Goal: Transaction & Acquisition: Purchase product/service

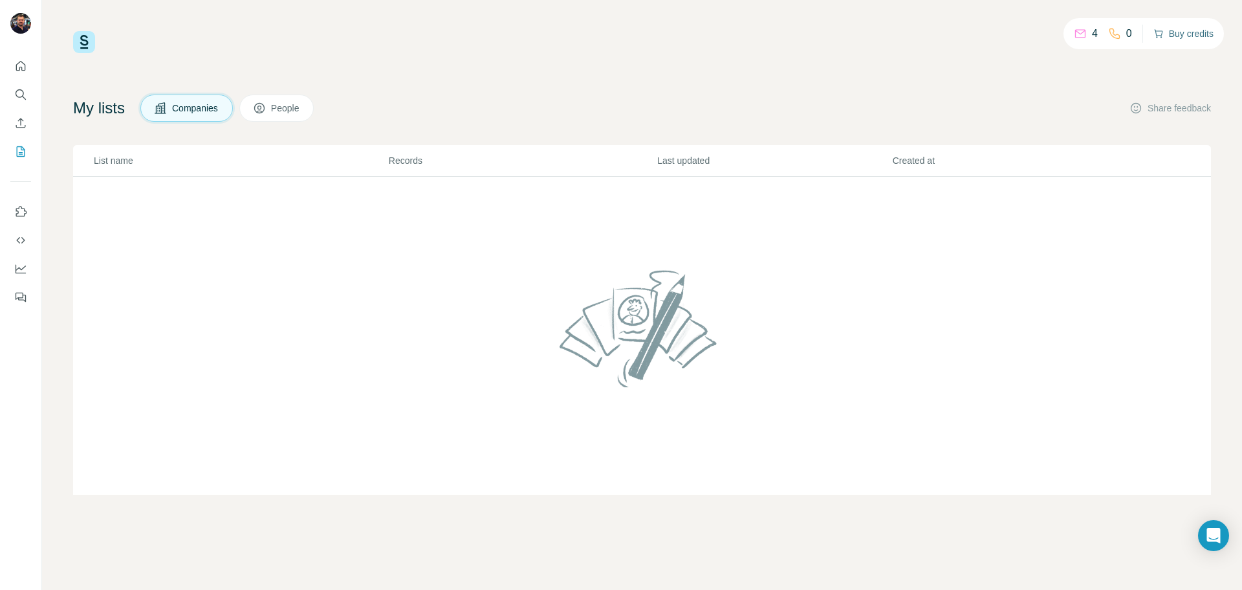
click at [1189, 32] on button "Buy credits" at bounding box center [1184, 34] width 60 height 18
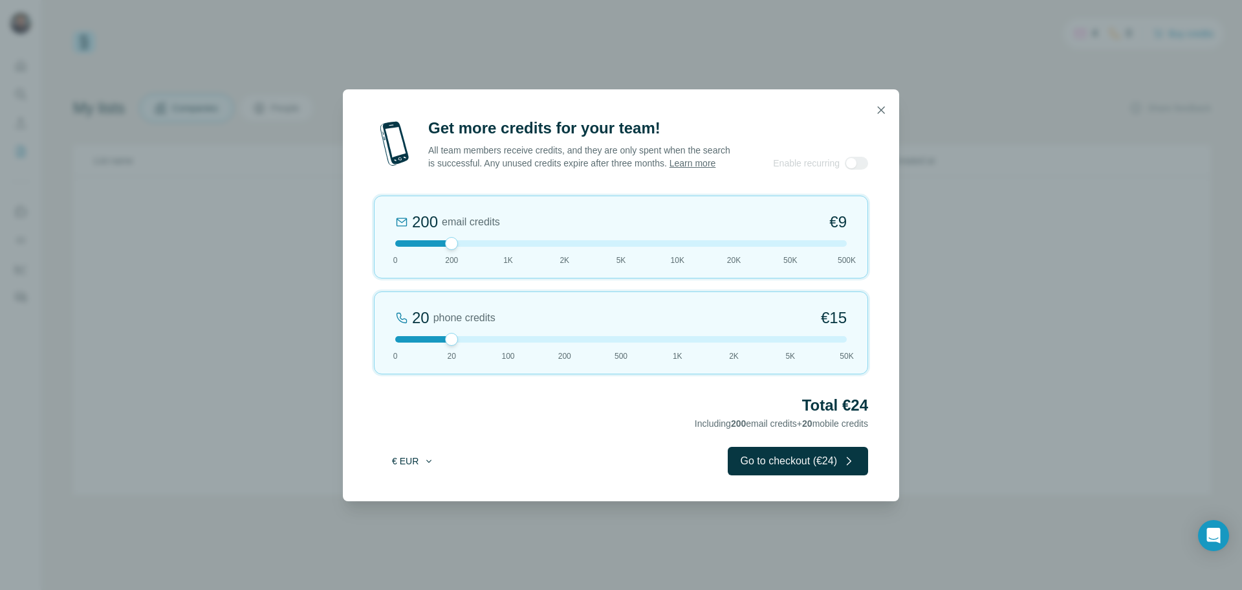
click at [424, 466] on icon "button" at bounding box center [429, 461] width 10 height 10
click at [422, 495] on div "$ USD" at bounding box center [439, 496] width 109 height 13
drag, startPoint x: 450, startPoint y: 347, endPoint x: 372, endPoint y: 349, distance: 78.3
click at [372, 349] on div "Get more credits for your team! All team members receive credits, and they are …" at bounding box center [621, 309] width 557 height 383
drag, startPoint x: 454, startPoint y: 251, endPoint x: 479, endPoint y: 251, distance: 25.2
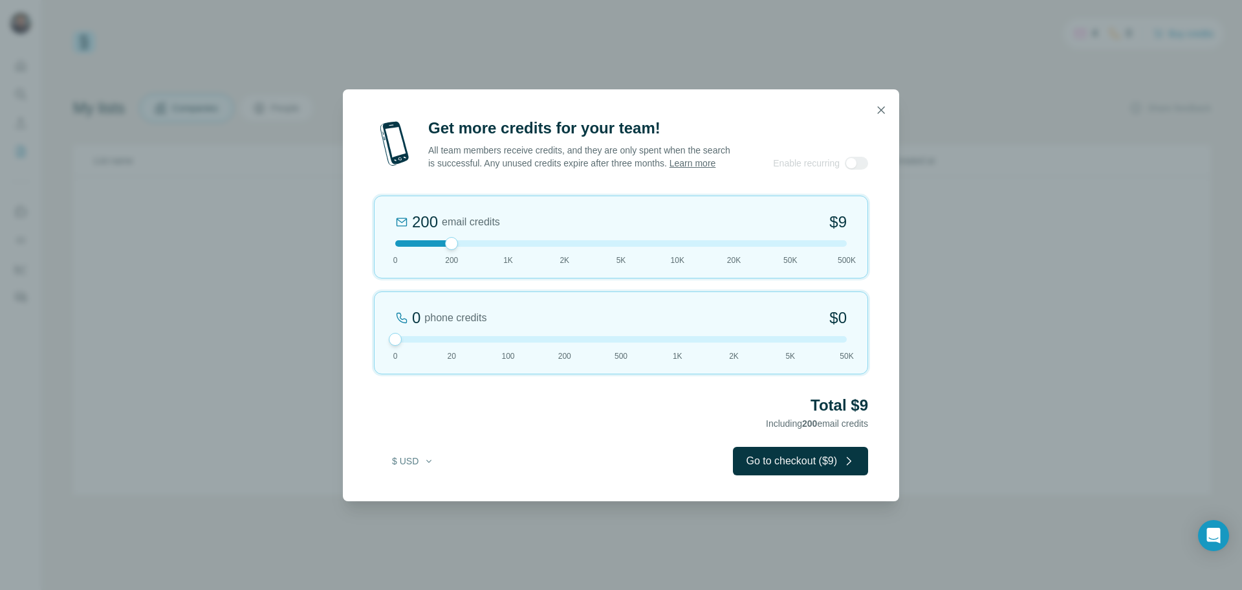
click at [479, 247] on div at bounding box center [621, 243] width 452 height 6
click at [879, 104] on icon "button" at bounding box center [881, 110] width 13 height 13
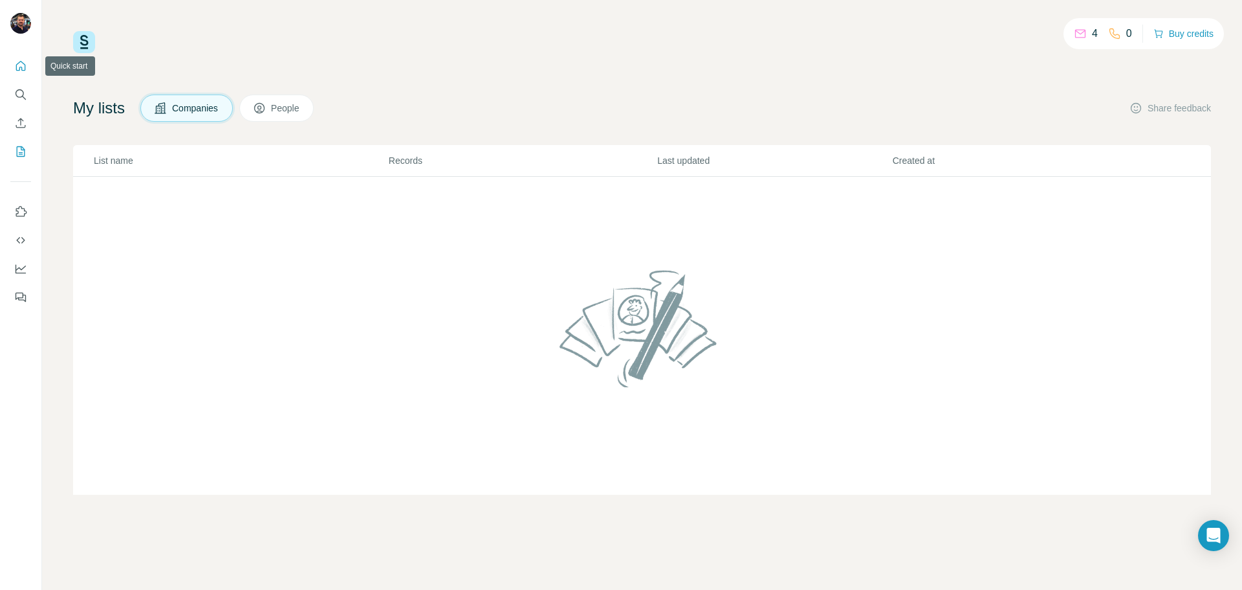
click at [23, 64] on icon "Quick start" at bounding box center [20, 66] width 13 height 13
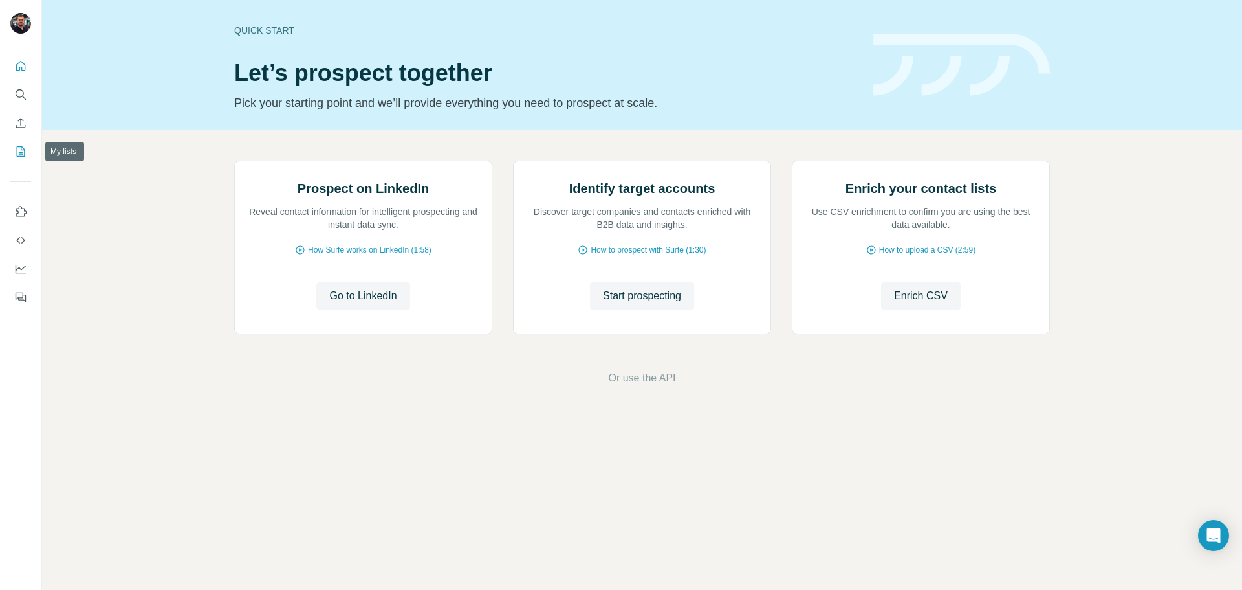
click at [18, 149] on icon "My lists" at bounding box center [20, 151] width 13 height 13
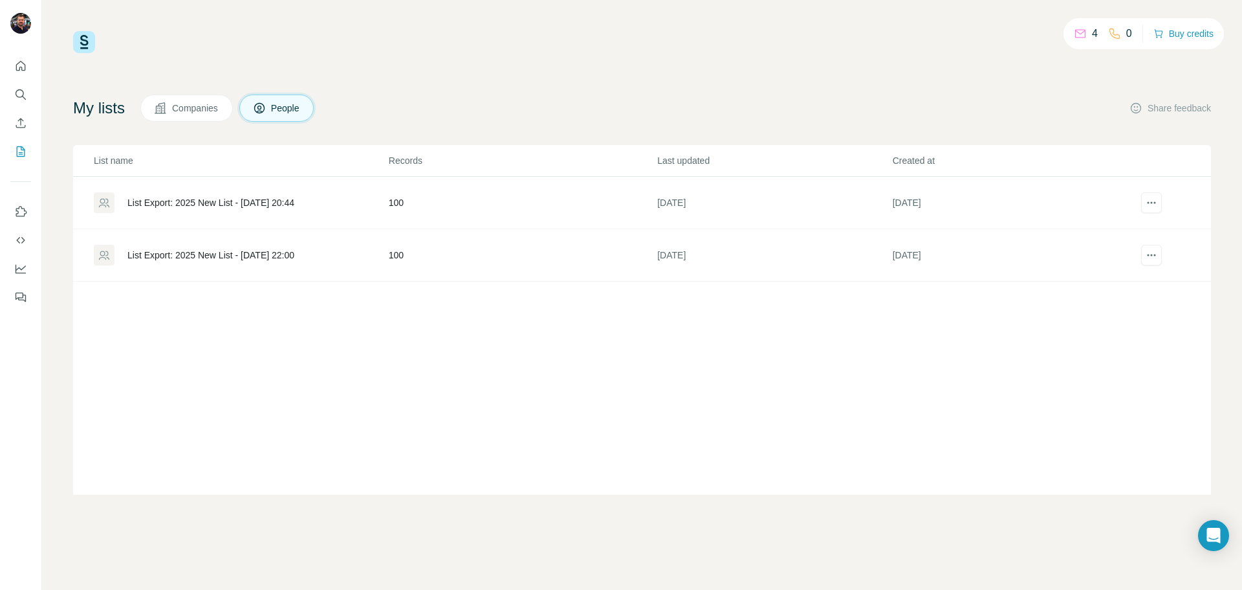
click at [197, 107] on span "Companies" at bounding box center [195, 108] width 47 height 13
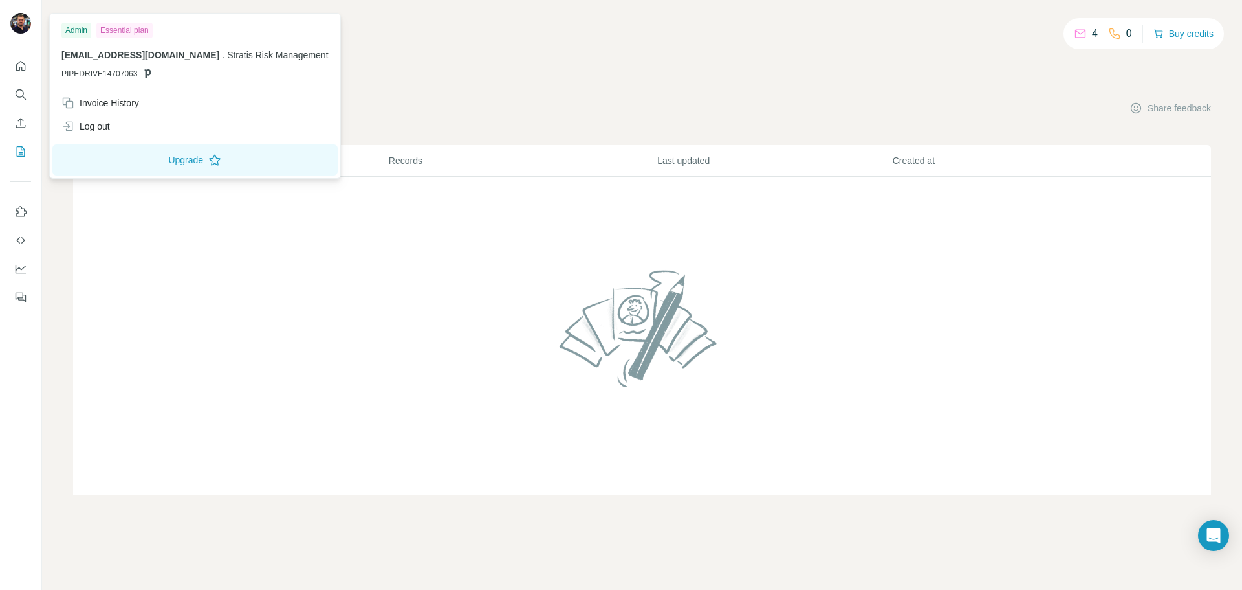
click at [18, 21] on img at bounding box center [20, 23] width 21 height 21
click at [181, 160] on button "Upgrade" at bounding box center [194, 159] width 285 height 31
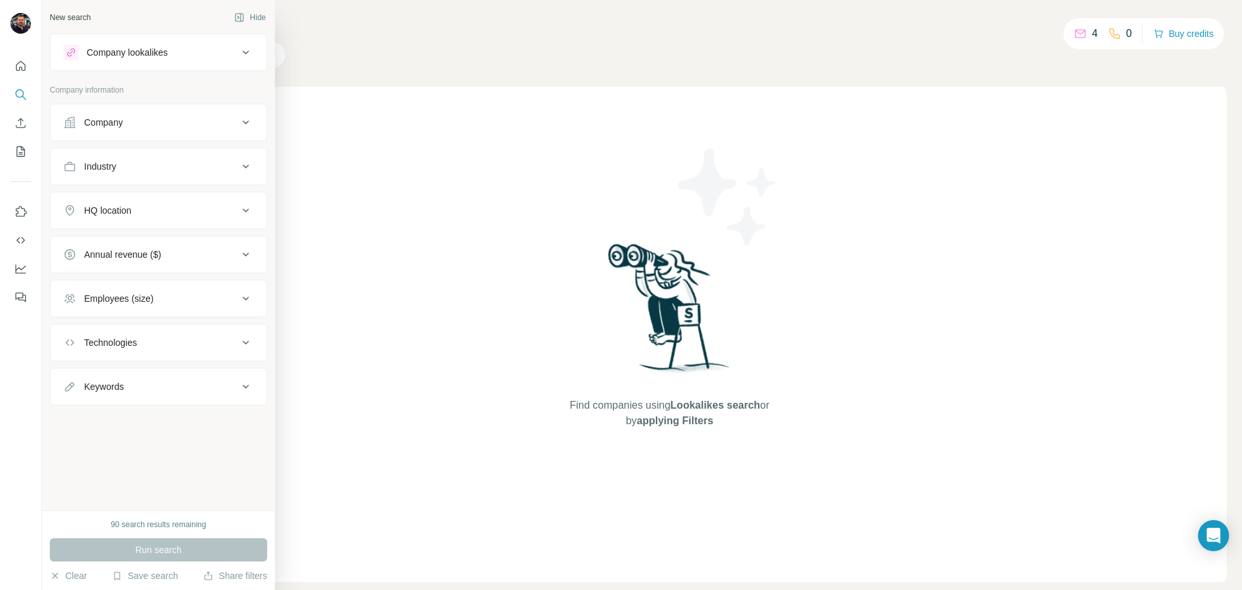
click at [168, 124] on div "Company" at bounding box center [150, 122] width 175 height 13
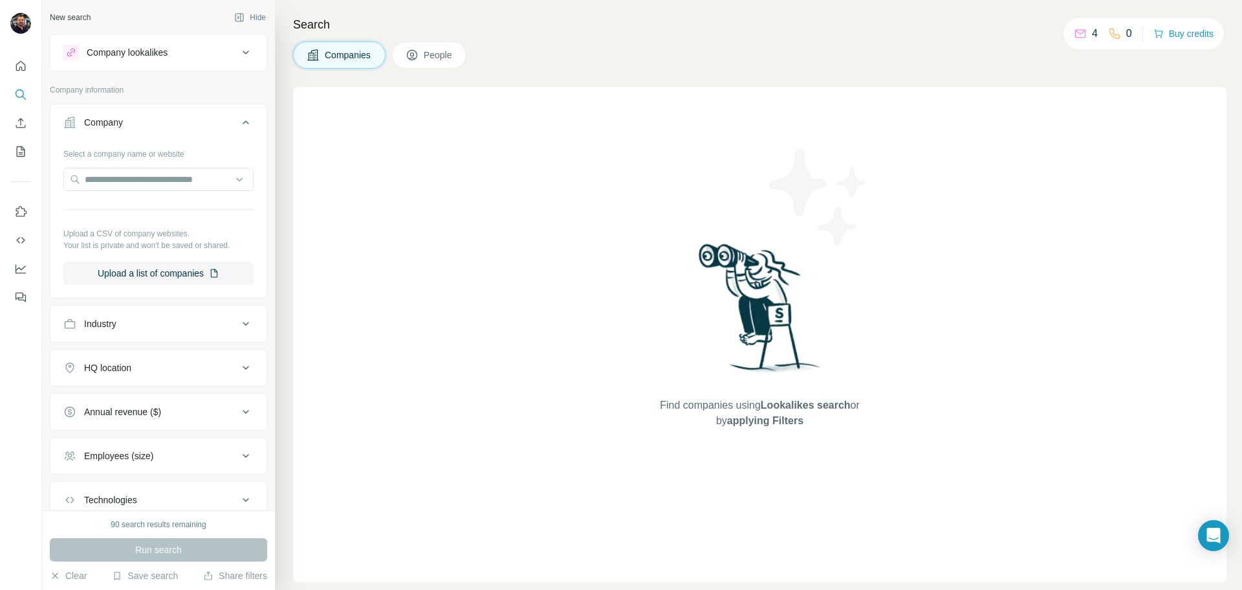
click at [162, 318] on div "Industry" at bounding box center [150, 323] width 175 height 13
click at [160, 406] on div "HQ location" at bounding box center [150, 406] width 175 height 13
